Goal: Find specific page/section: Find specific page/section

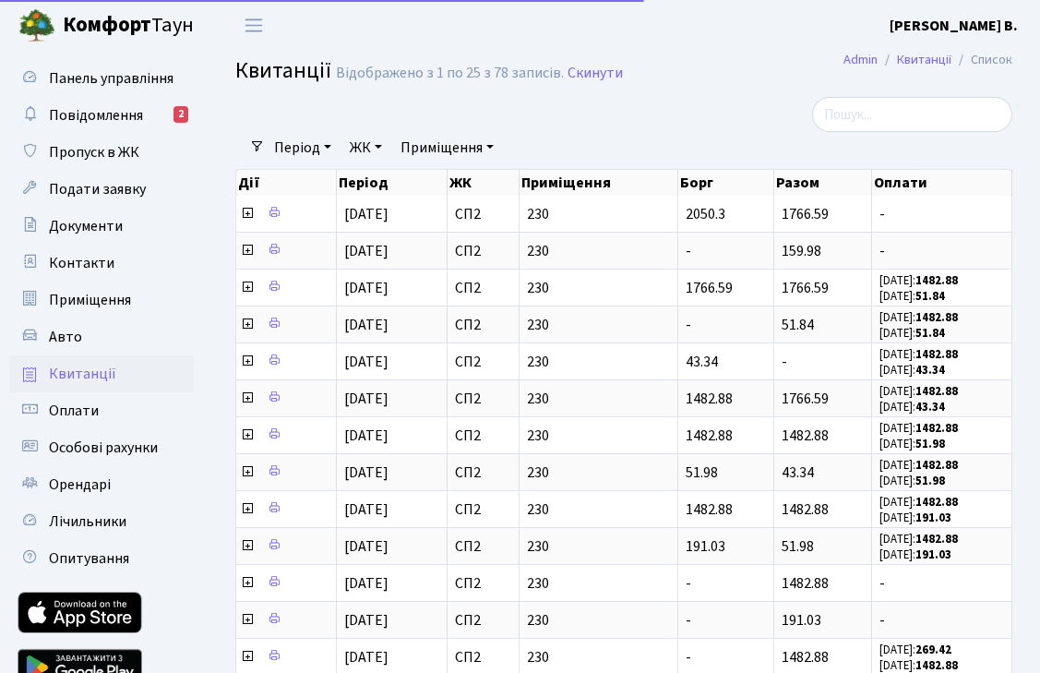
select select "25"
click at [122, 108] on span "Повідомлення" at bounding box center [96, 115] width 94 height 20
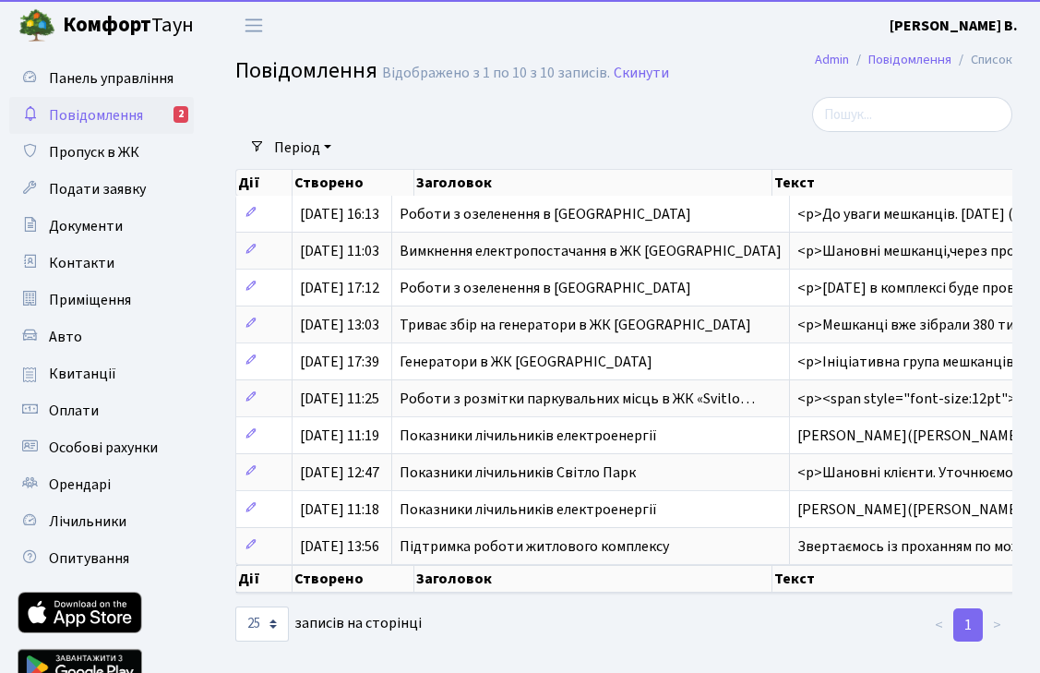
select select "25"
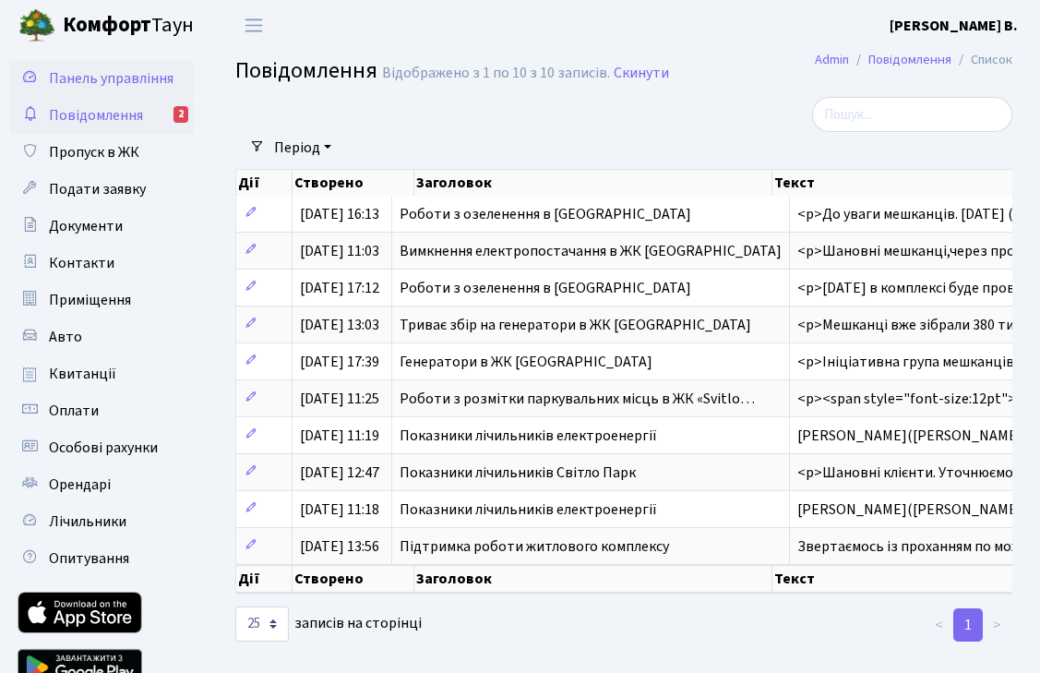
click at [115, 90] on link "Панель управління" at bounding box center [101, 78] width 185 height 37
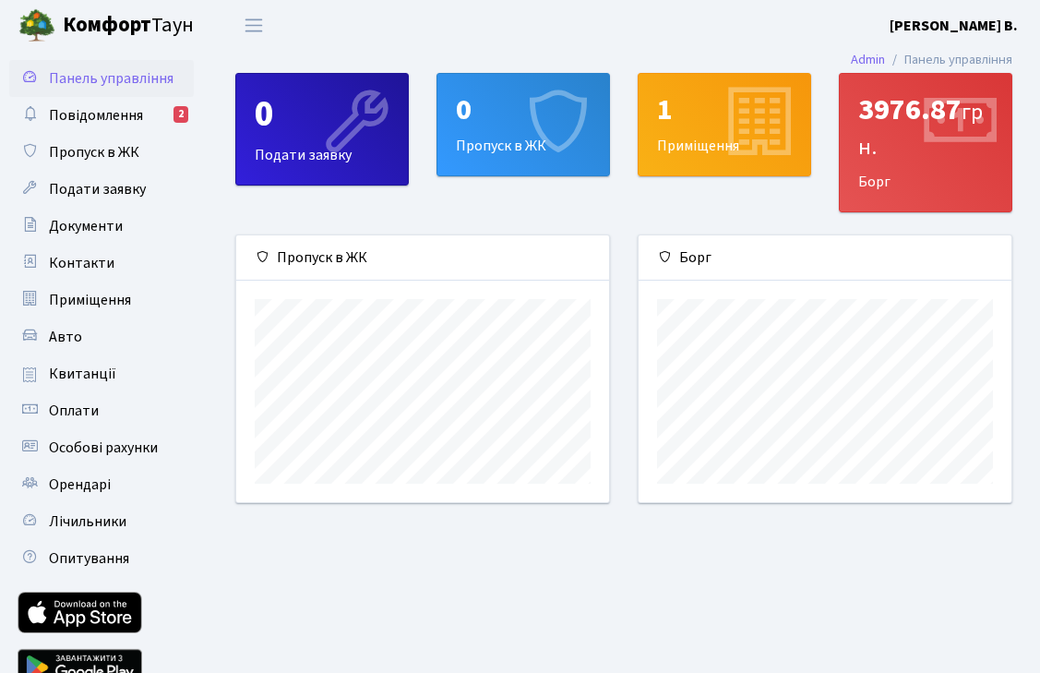
scroll to position [267, 373]
click at [901, 159] on div "3976.87 грн." at bounding box center [925, 127] width 135 height 71
click at [907, 128] on div "3976.87 грн." at bounding box center [925, 127] width 135 height 71
click at [80, 384] on link "Квитанції" at bounding box center [101, 373] width 185 height 37
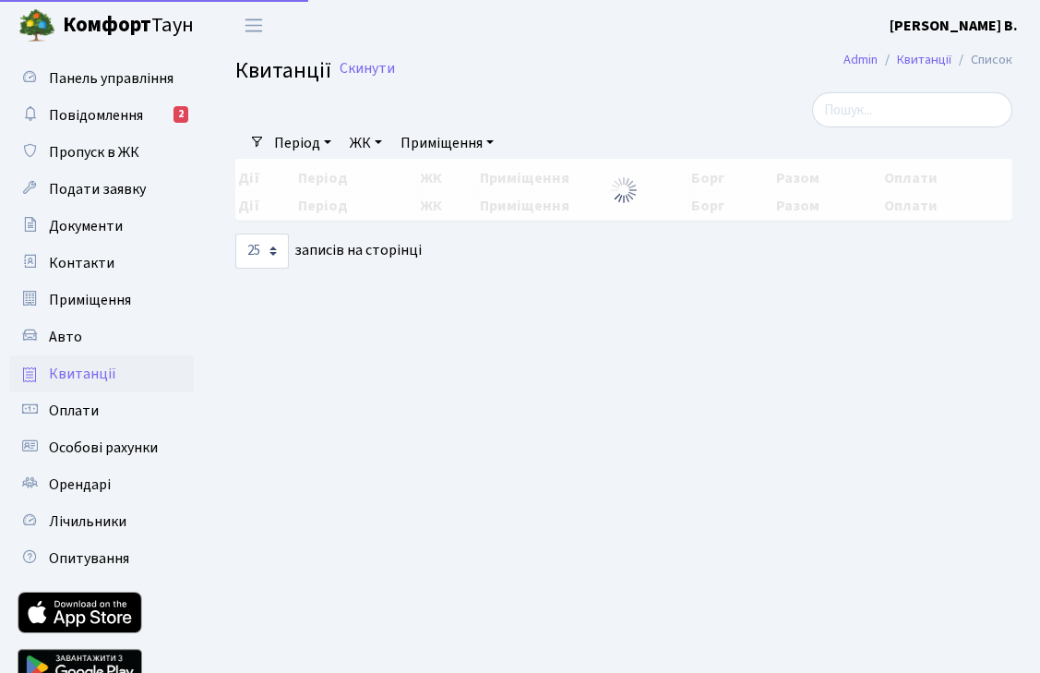
select select "25"
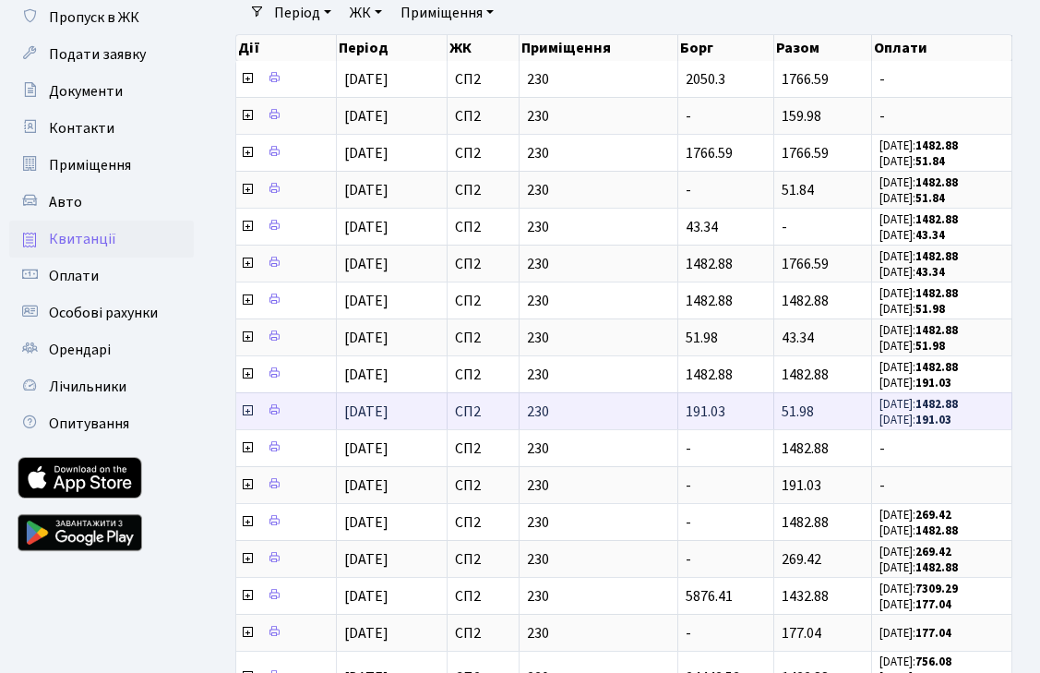
scroll to position [135, 0]
